Goal: Navigation & Orientation: Understand site structure

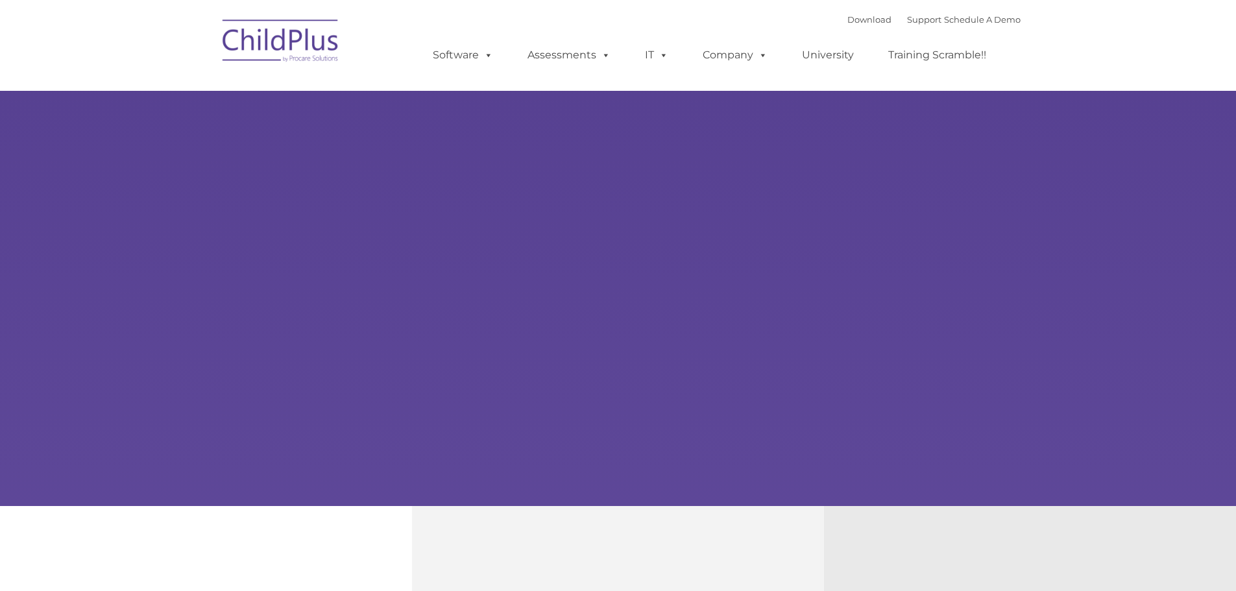
type input ""
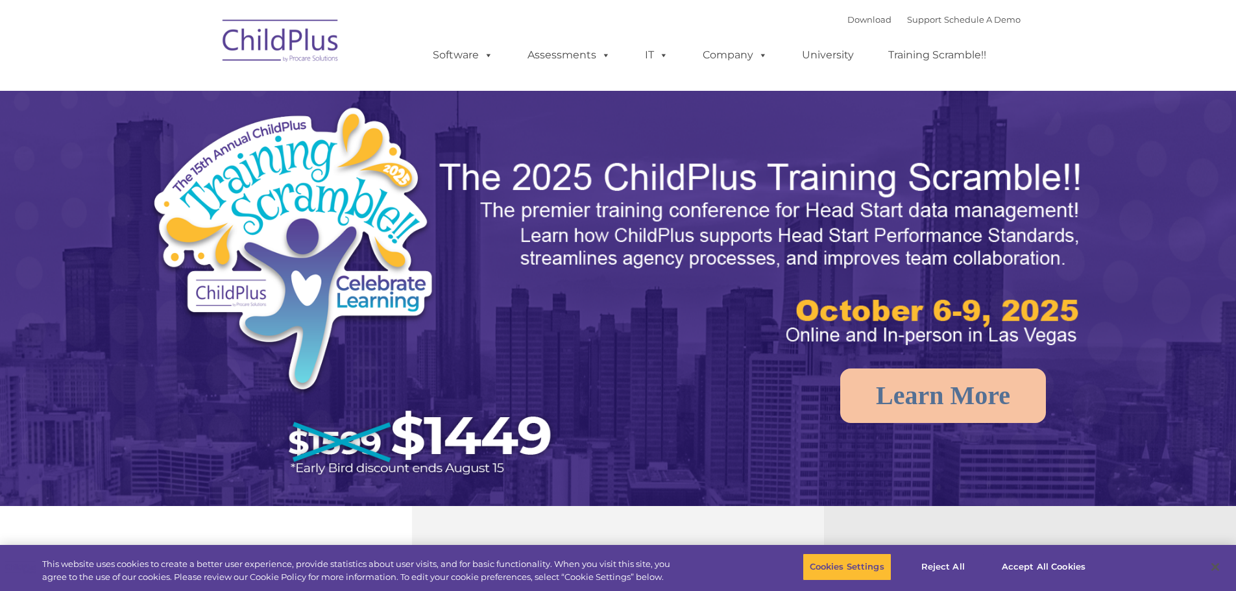
select select "MEDIUM"
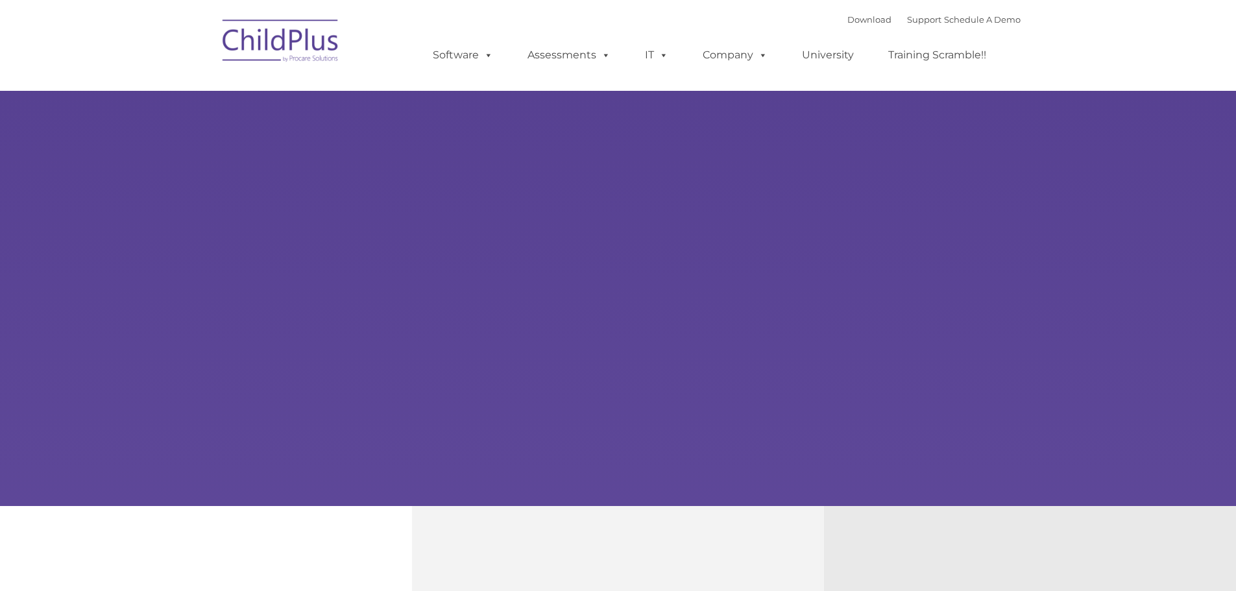
type input ""
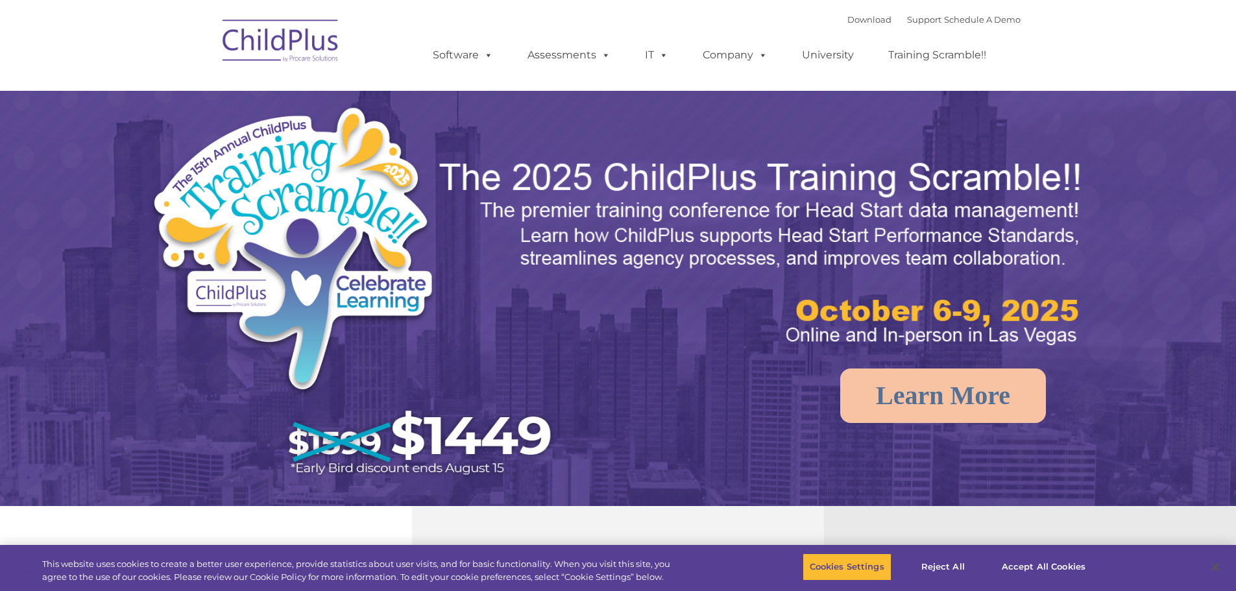
select select "MEDIUM"
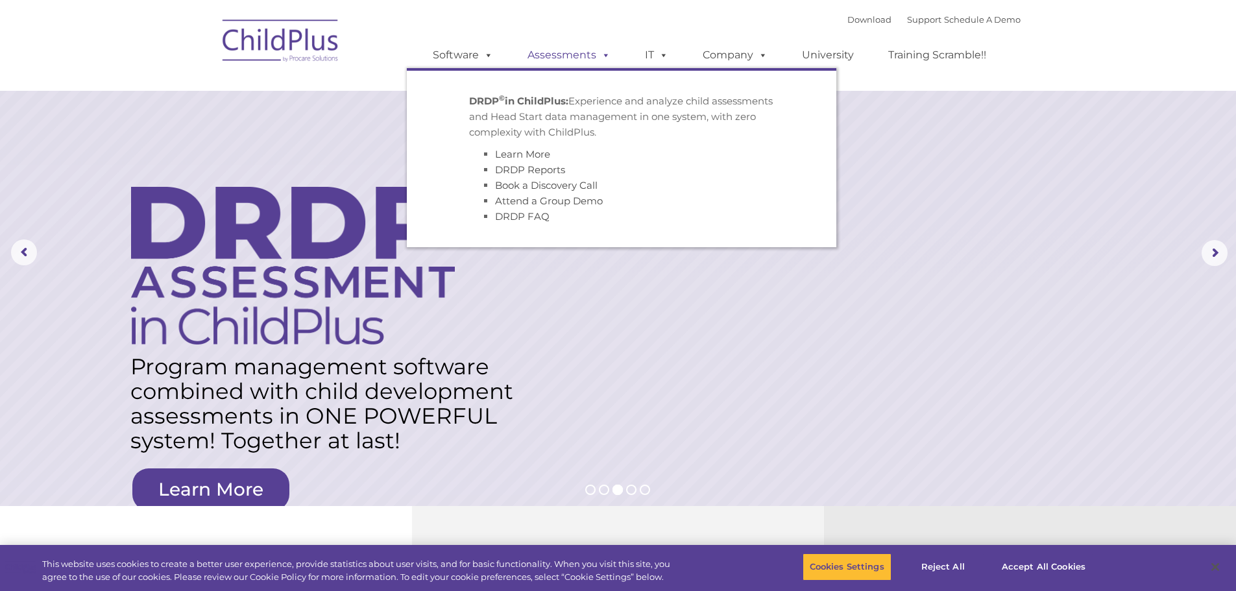
click at [560, 49] on link "Assessments" at bounding box center [568, 55] width 109 height 26
click at [558, 51] on link "Assessments" at bounding box center [568, 55] width 109 height 26
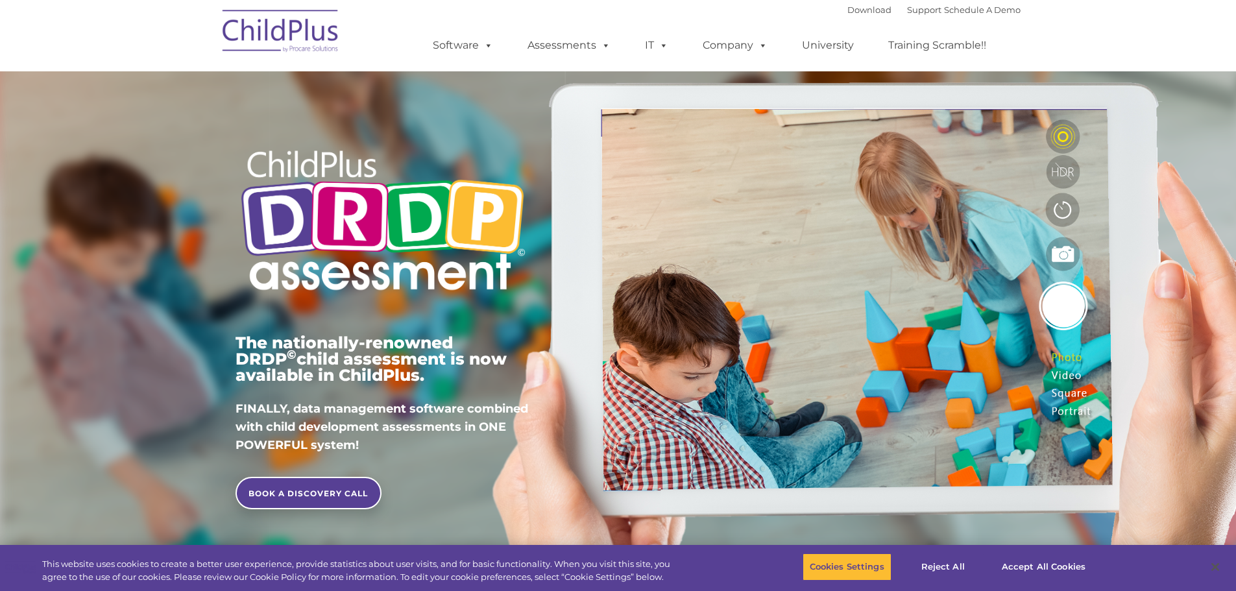
type input ""
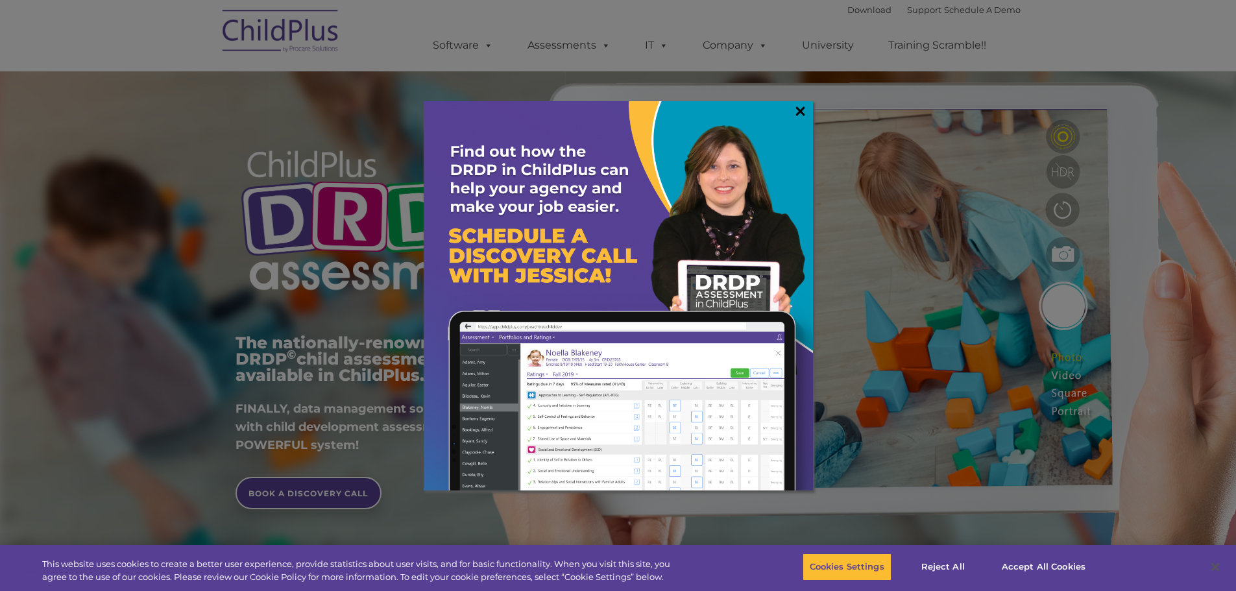
click at [801, 117] on link "×" at bounding box center [800, 110] width 15 height 13
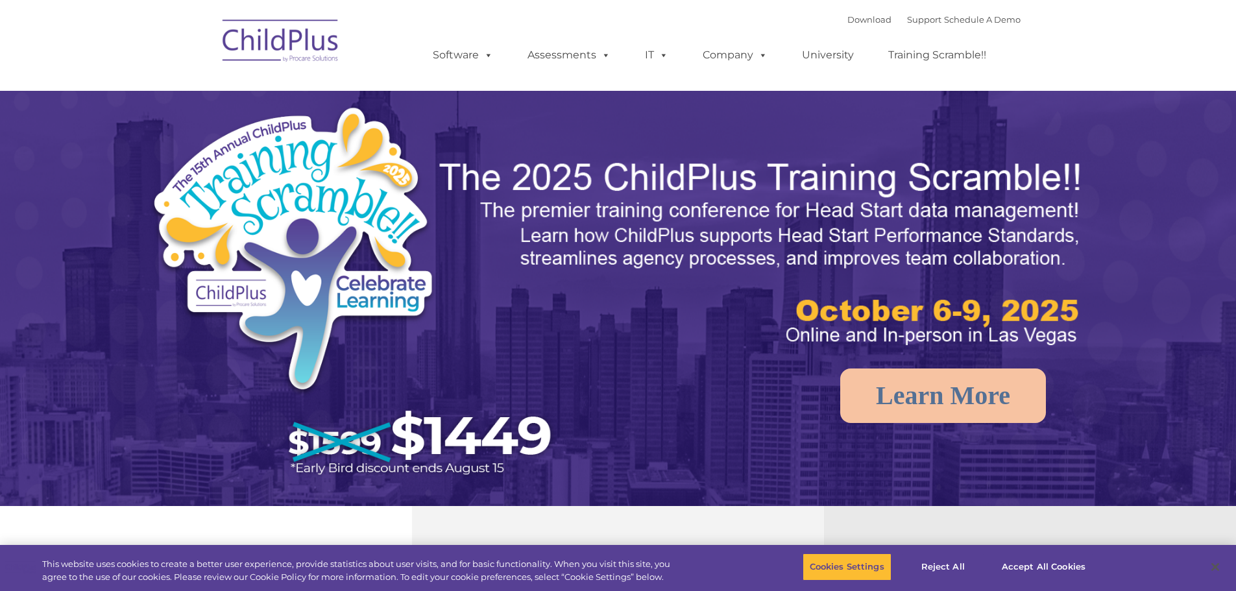
select select "MEDIUM"
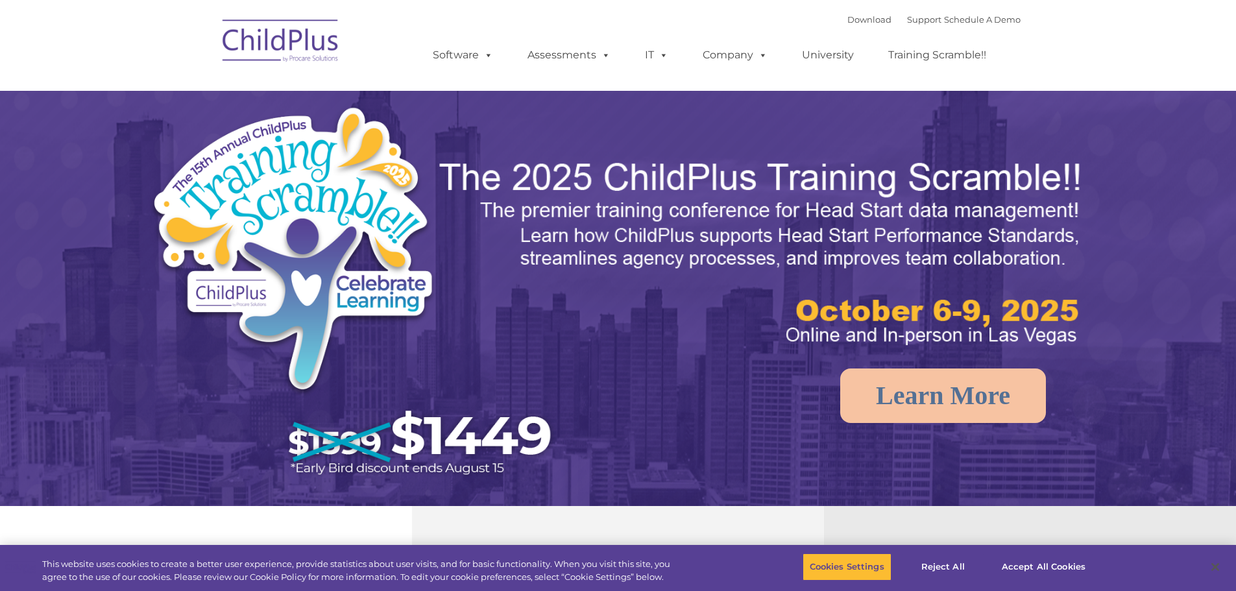
select select "MEDIUM"
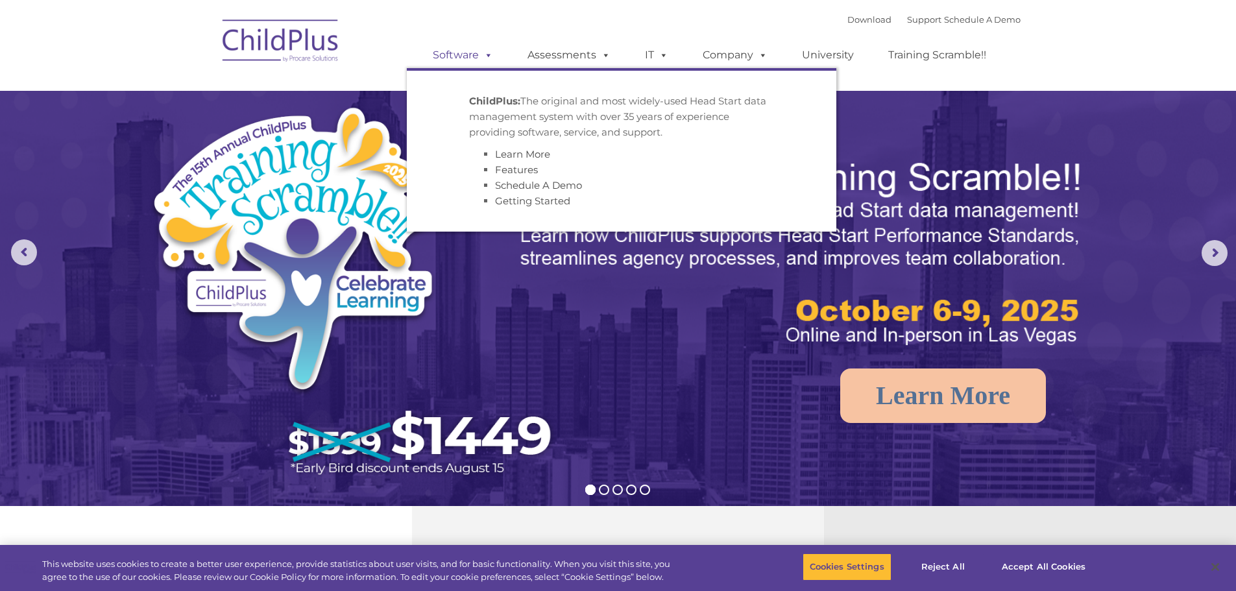
click at [472, 54] on link "Software" at bounding box center [463, 55] width 86 height 26
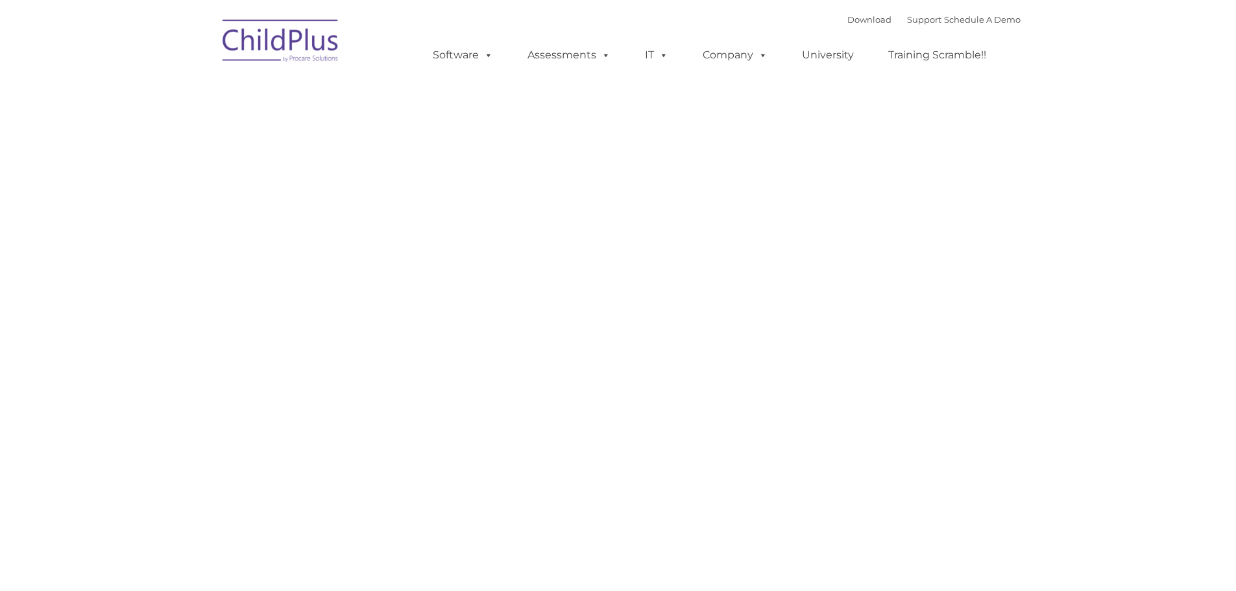
type input ""
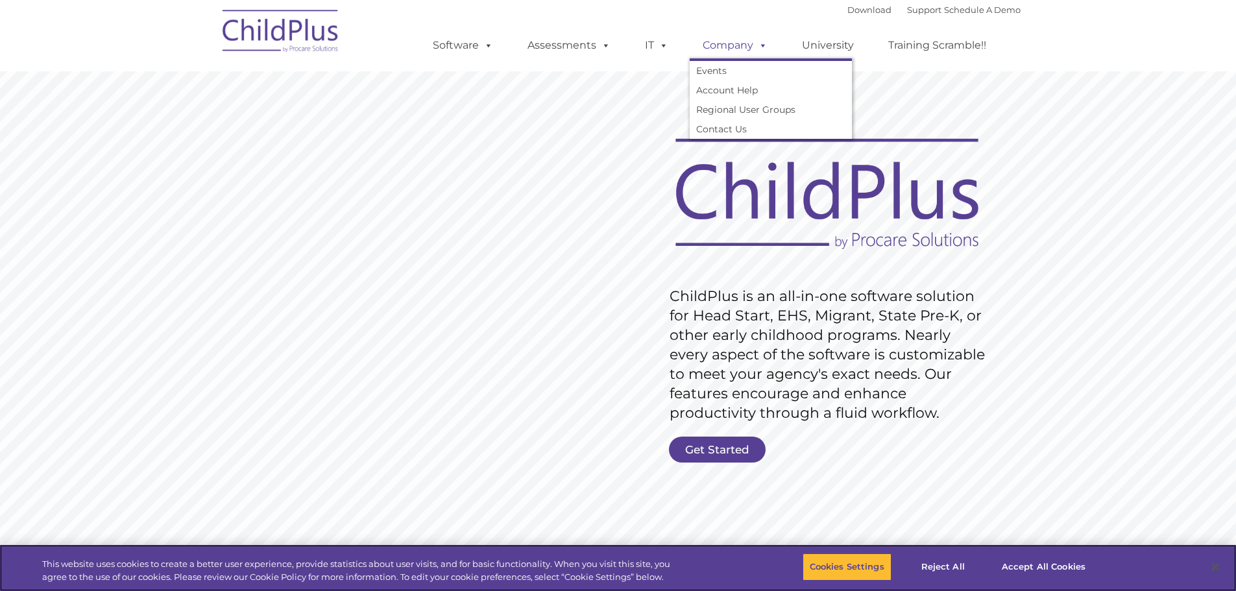
click at [736, 49] on link "Company" at bounding box center [735, 45] width 91 height 26
